Goal: Information Seeking & Learning: Learn about a topic

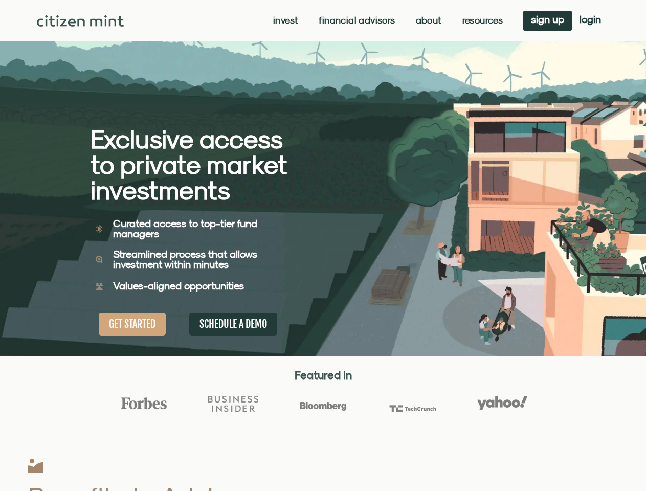
click at [323, 245] on div "Exclusive access to private market investments Exclusive access to private mark…" at bounding box center [206, 178] width 233 height 356
click at [284, 20] on link "Invest" at bounding box center [285, 20] width 25 height 10
click at [481, 20] on link "Resources" at bounding box center [482, 20] width 41 height 10
